Goal: Find specific page/section: Find specific page/section

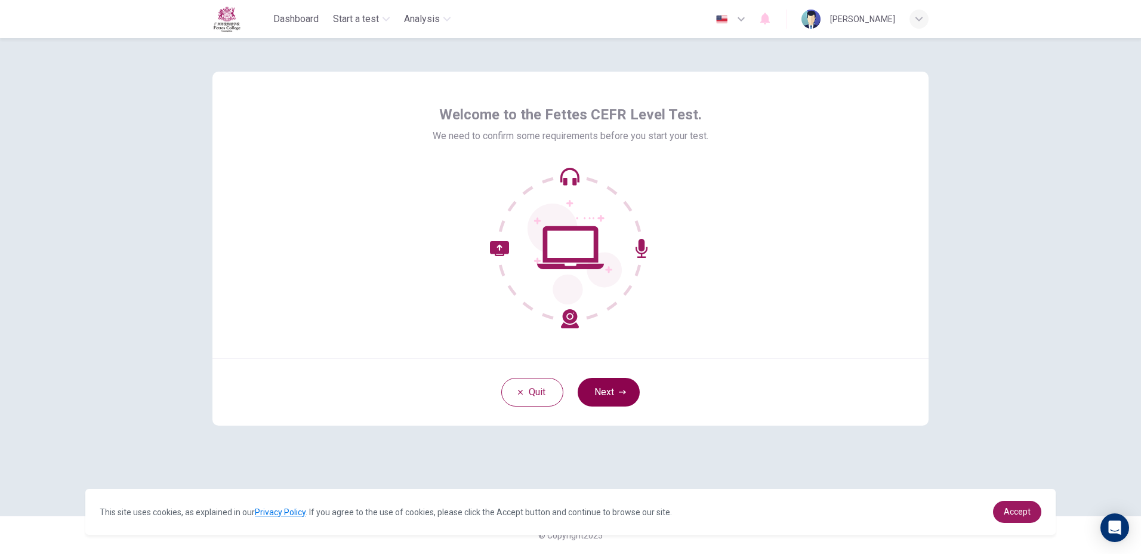
click at [612, 387] on button "Next" at bounding box center [609, 392] width 62 height 29
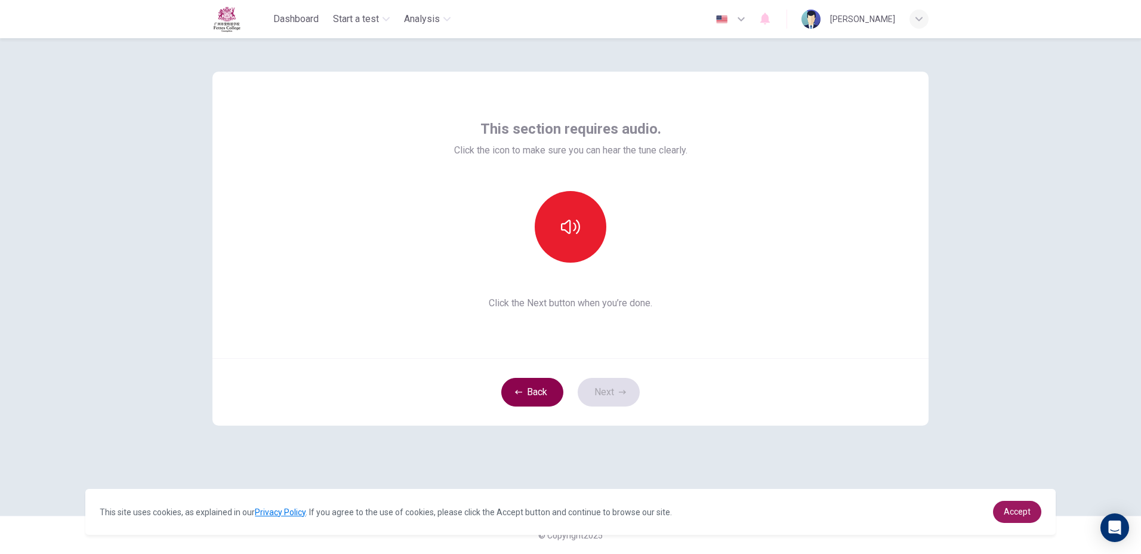
click at [527, 393] on button "Back" at bounding box center [532, 392] width 62 height 29
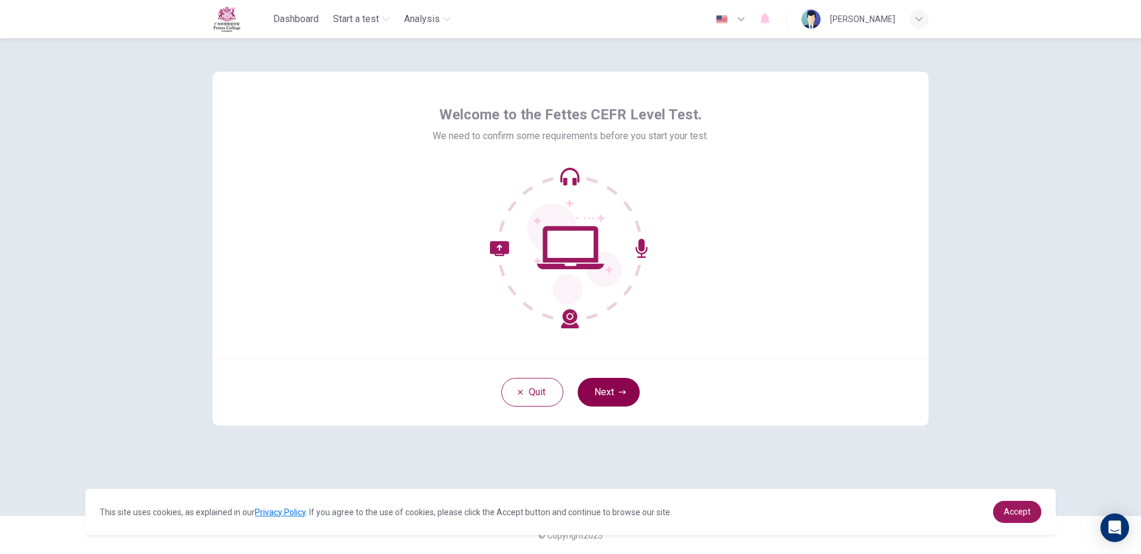
click at [611, 398] on button "Next" at bounding box center [609, 392] width 62 height 29
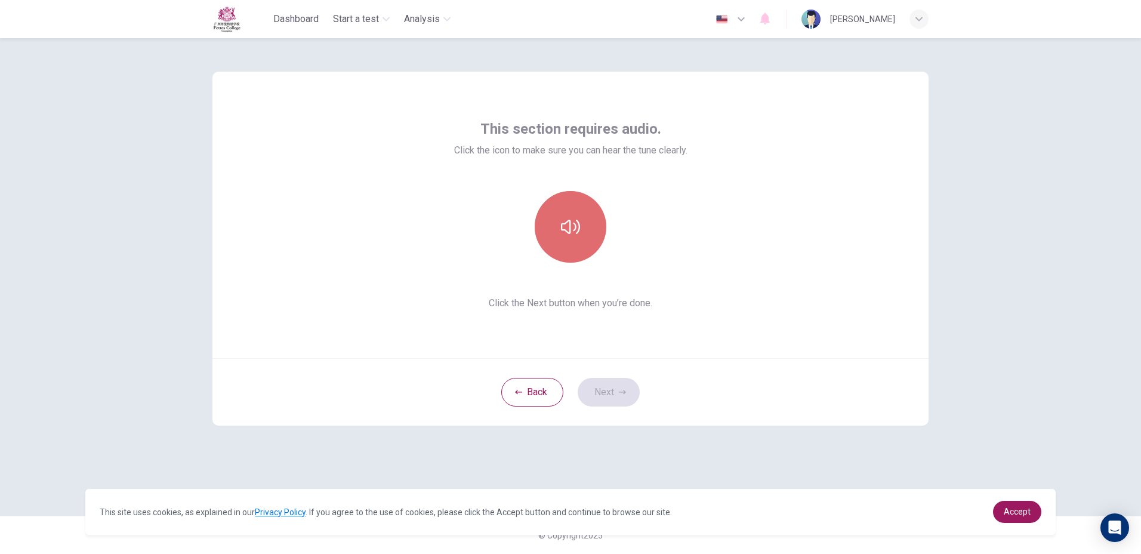
click at [558, 239] on button "button" at bounding box center [571, 227] width 72 height 72
click at [615, 388] on button "Next" at bounding box center [609, 392] width 62 height 29
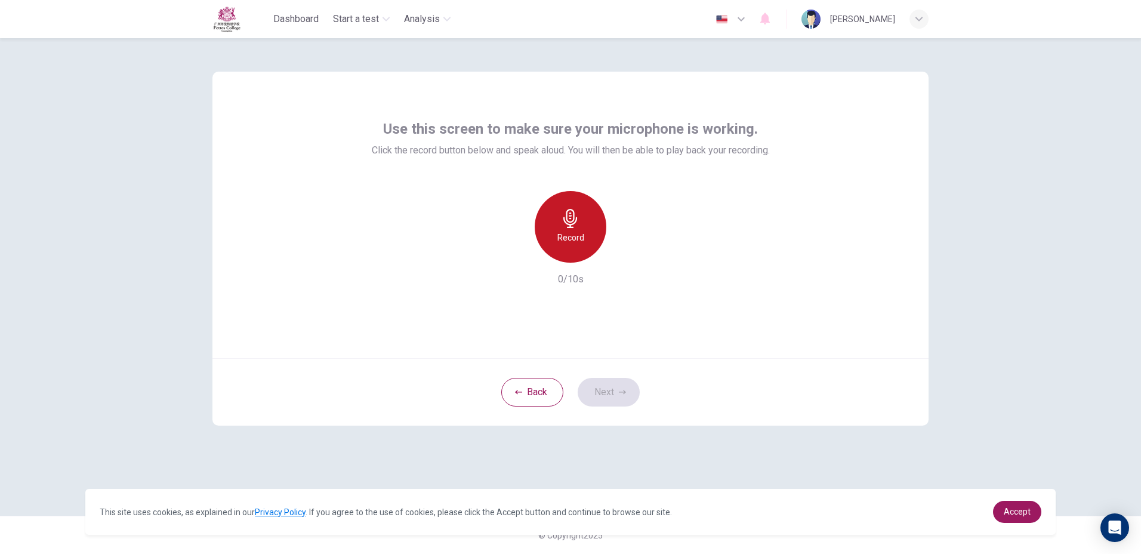
click at [572, 214] on icon "button" at bounding box center [570, 218] width 19 height 19
click at [567, 210] on icon "button" at bounding box center [570, 218] width 19 height 19
click at [623, 255] on icon "button" at bounding box center [626, 253] width 12 height 12
click at [610, 389] on button "Next" at bounding box center [609, 392] width 62 height 29
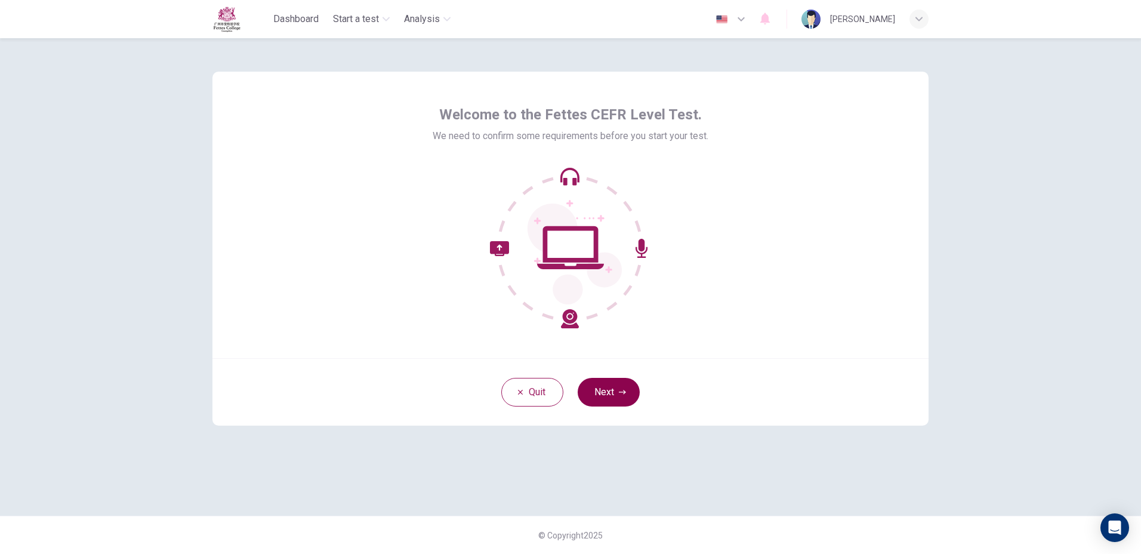
click at [603, 392] on button "Next" at bounding box center [609, 392] width 62 height 29
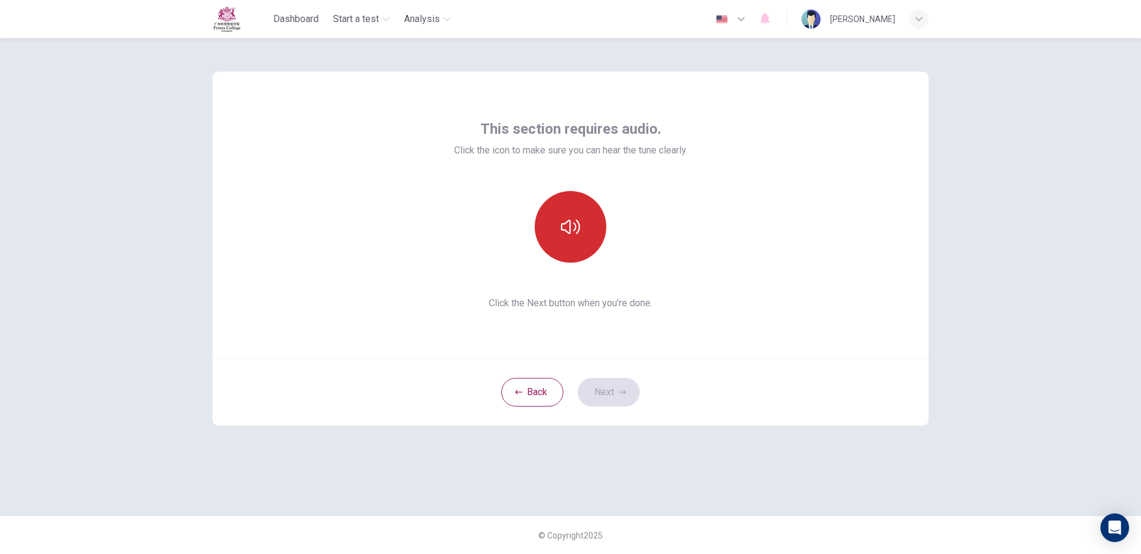
click at [566, 245] on button "button" at bounding box center [571, 227] width 72 height 72
click at [608, 400] on button "Next" at bounding box center [609, 392] width 62 height 29
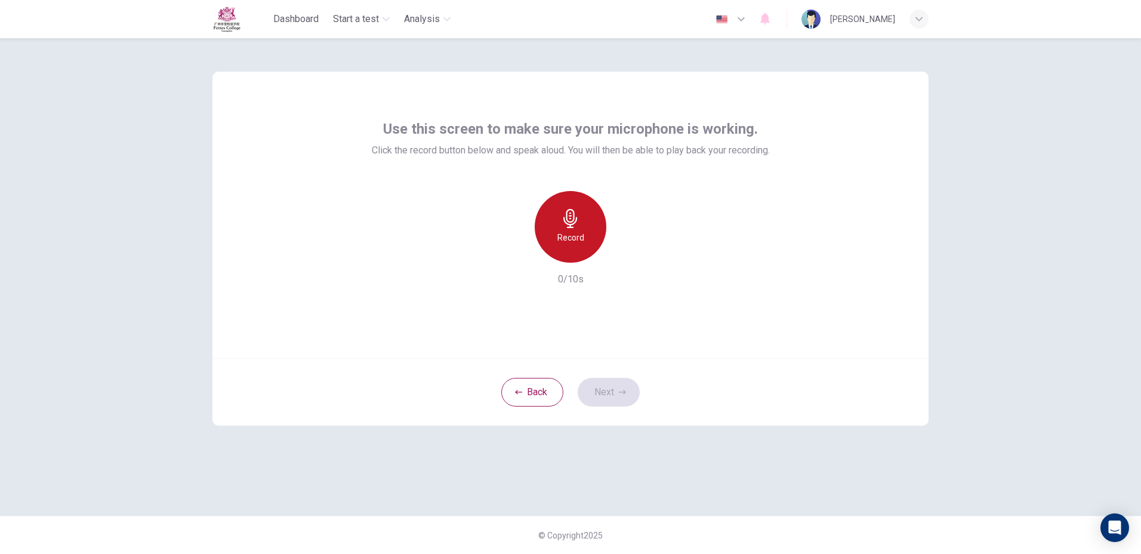
click at [561, 218] on icon "button" at bounding box center [570, 218] width 19 height 19
click at [563, 232] on h6 "Stop" at bounding box center [571, 237] width 18 height 14
click at [628, 391] on button "Next" at bounding box center [609, 392] width 62 height 29
